Goal: Find specific page/section

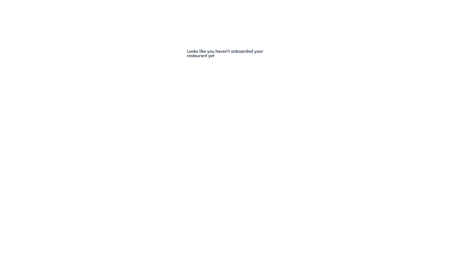
click at [158, 38] on div at bounding box center [235, 130] width 470 height 260
